Goal: Information Seeking & Learning: Learn about a topic

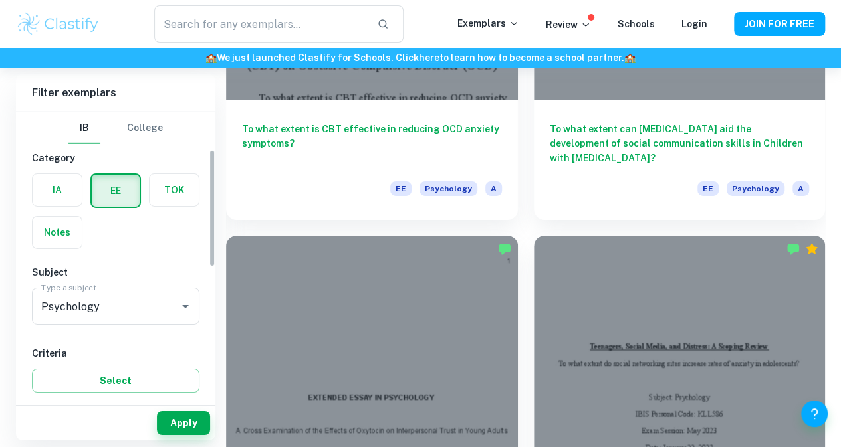
scroll to position [204, 0]
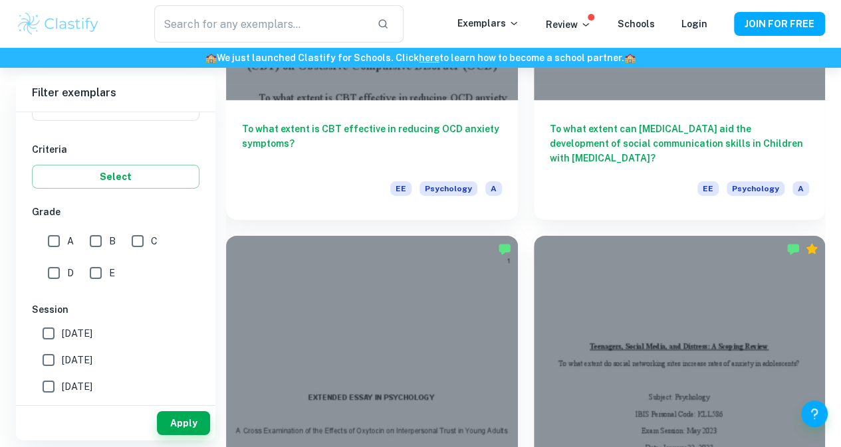
click at [39, 244] on div "A B C D E" at bounding box center [118, 255] width 173 height 64
click at [65, 241] on input "A" at bounding box center [54, 241] width 27 height 27
checkbox input "true"
click at [178, 430] on button "Apply" at bounding box center [183, 424] width 53 height 24
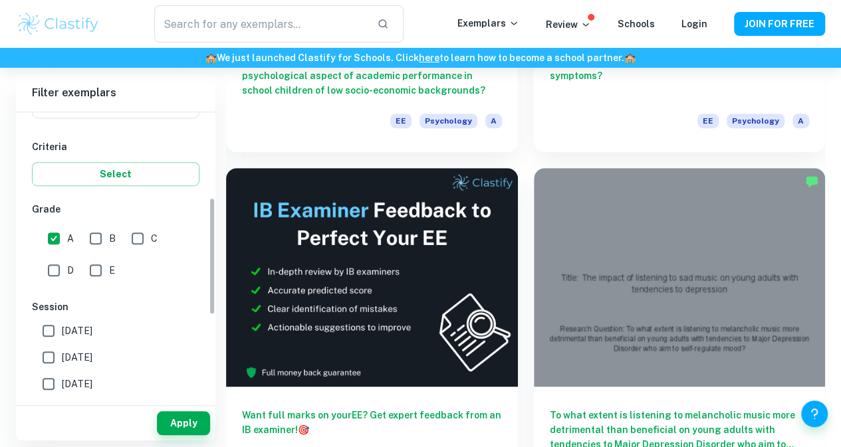
scroll to position [206, 0]
click at [105, 240] on input "B" at bounding box center [95, 239] width 27 height 27
click at [186, 418] on button "Apply" at bounding box center [183, 424] width 53 height 24
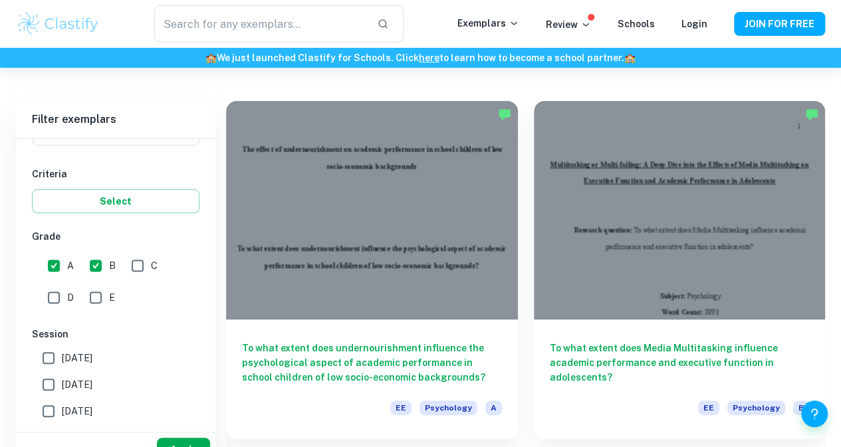
scroll to position [355, 0]
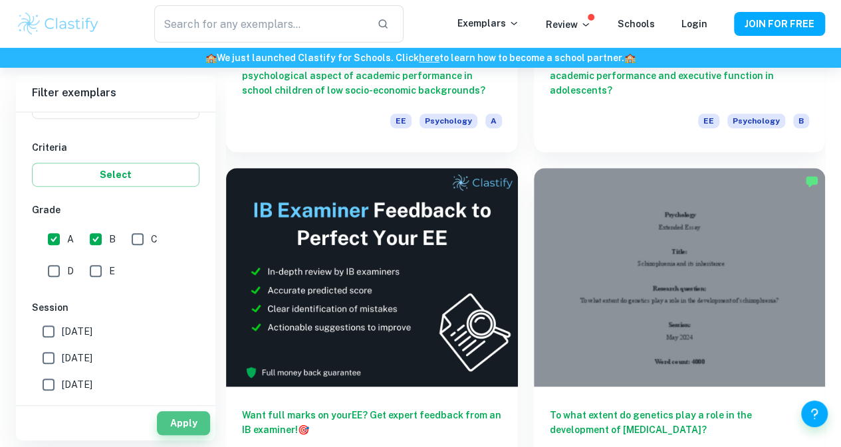
click at [186, 418] on button "Apply" at bounding box center [183, 424] width 53 height 24
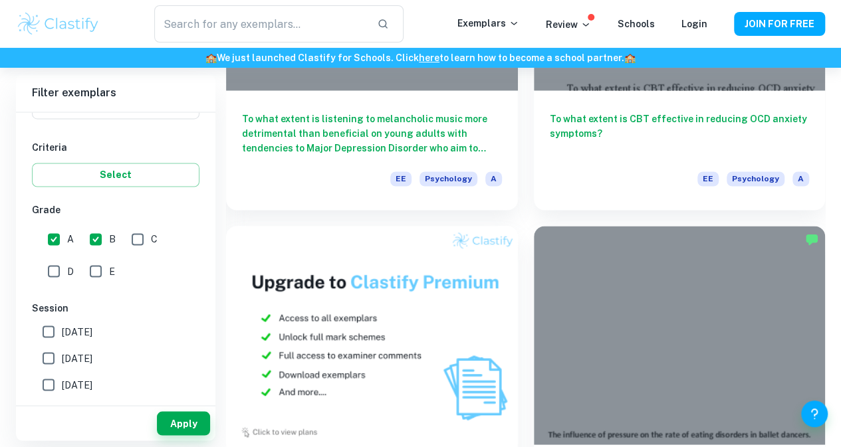
scroll to position [1007, 0]
click at [91, 244] on input "B" at bounding box center [95, 239] width 27 height 27
checkbox input "false"
click at [182, 422] on button "Apply" at bounding box center [183, 424] width 53 height 24
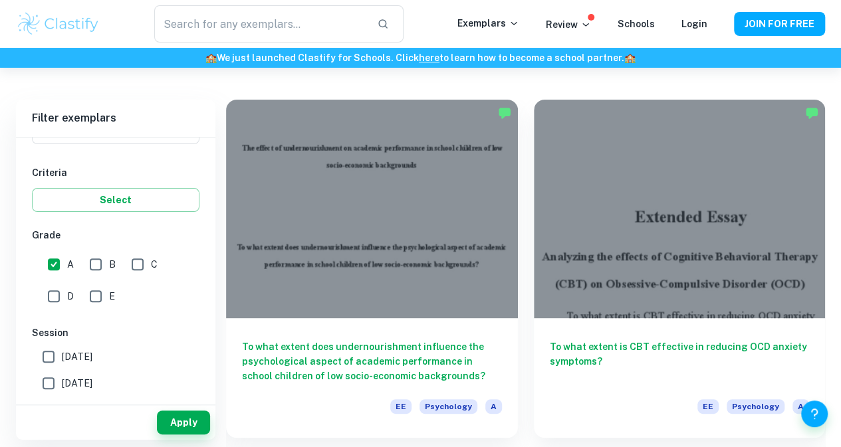
scroll to position [68, 0]
click at [518, 315] on div "To what extent is CBT effective in reducing OCD anxiety symptoms? EE Psychology…" at bounding box center [672, 261] width 308 height 354
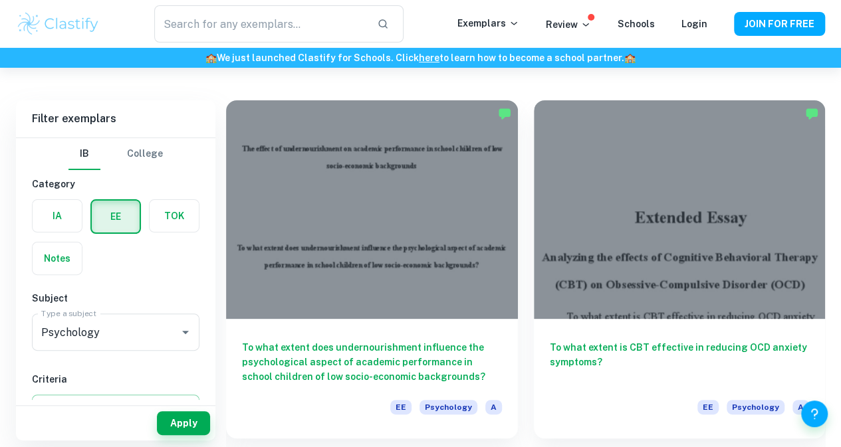
click at [115, 334] on input "Psychology" at bounding box center [97, 332] width 118 height 25
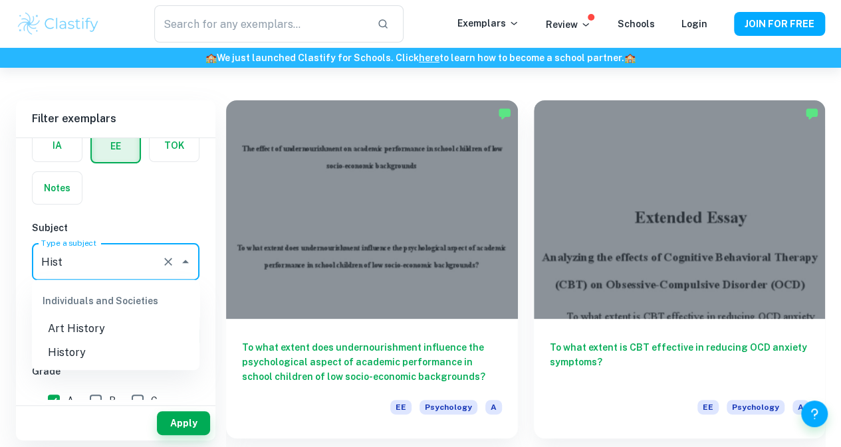
click at [124, 364] on li "History" at bounding box center [116, 353] width 168 height 24
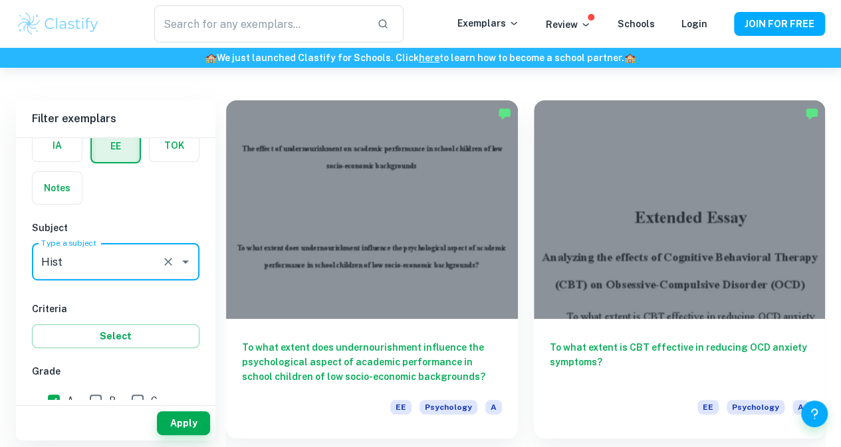
type input "History"
click at [190, 410] on div "Apply" at bounding box center [115, 423] width 199 height 35
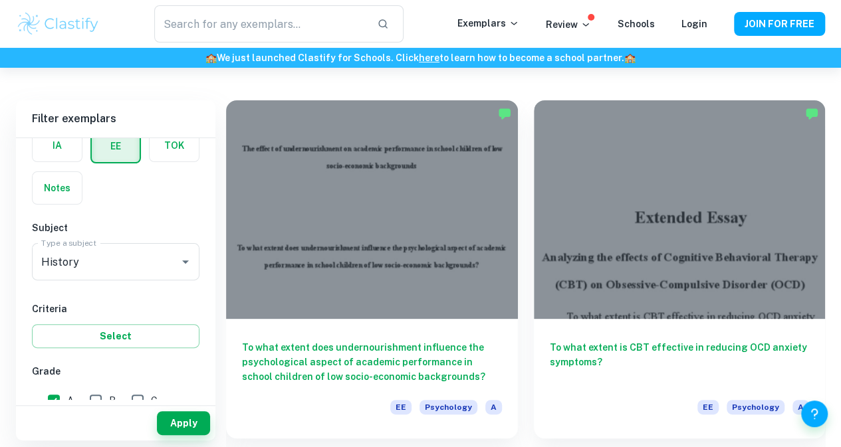
click at [192, 416] on button "Apply" at bounding box center [183, 424] width 53 height 24
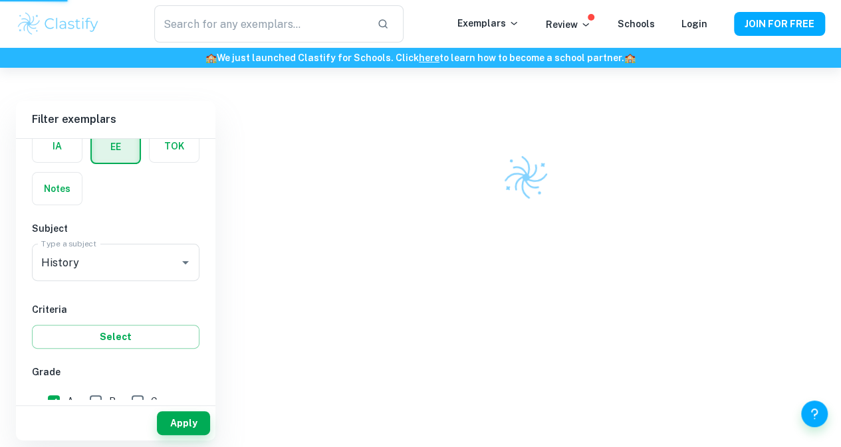
scroll to position [68, 0]
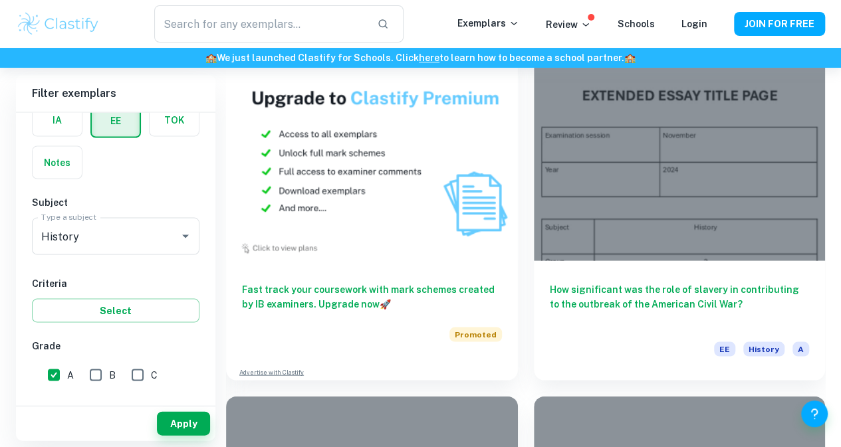
scroll to position [1191, 0]
